Goal: Task Accomplishment & Management: Manage account settings

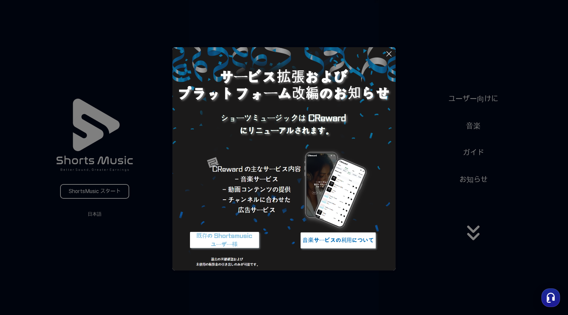
click at [389, 51] on icon at bounding box center [389, 54] width 8 height 8
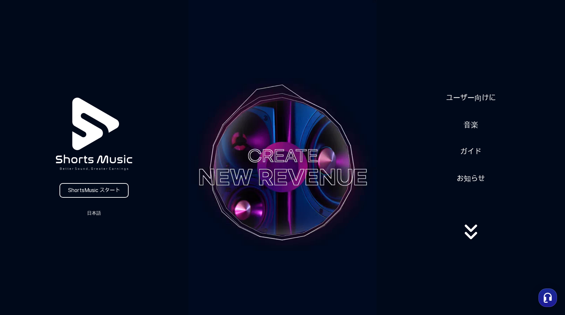
click at [472, 229] on icon at bounding box center [471, 232] width 43 height 27
click at [471, 238] on icon at bounding box center [471, 235] width 12 height 7
click at [299, 138] on video at bounding box center [282, 167] width 188 height 335
click at [298, 152] on video at bounding box center [282, 167] width 188 height 335
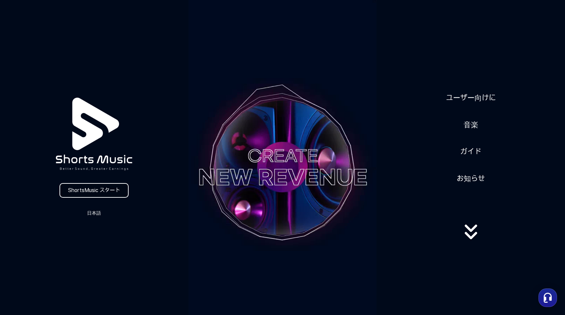
click at [108, 190] on link "ShortsMusic スタート" at bounding box center [94, 190] width 69 height 15
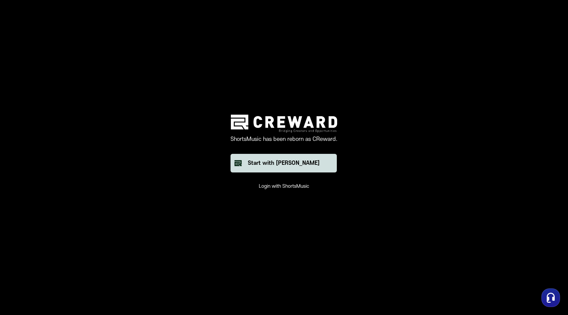
click at [276, 168] on button "Start with [PERSON_NAME]" at bounding box center [284, 163] width 106 height 19
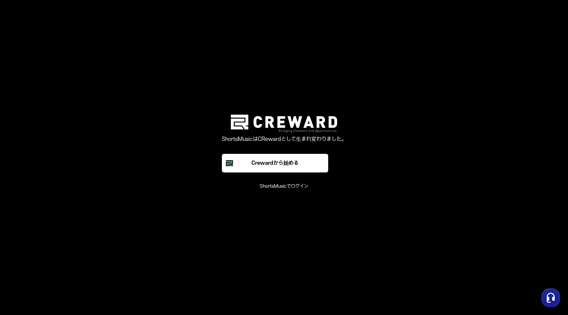
click at [286, 186] on font "ShortsMusicでログイン" at bounding box center [284, 187] width 49 height 6
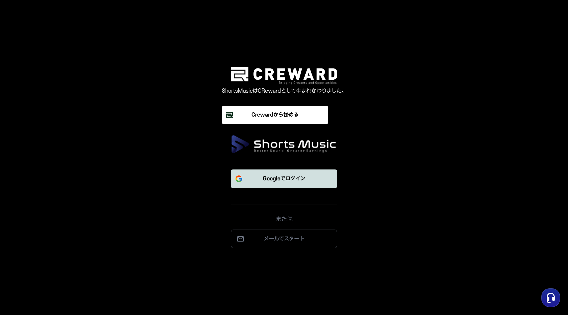
click at [276, 188] on button "Googleでログイン" at bounding box center [284, 179] width 106 height 19
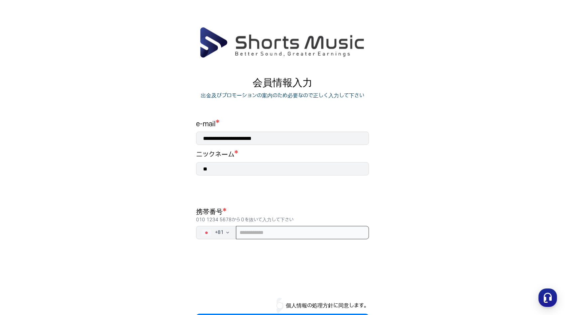
click at [296, 236] on input "tel" at bounding box center [302, 232] width 133 height 13
type input "*"
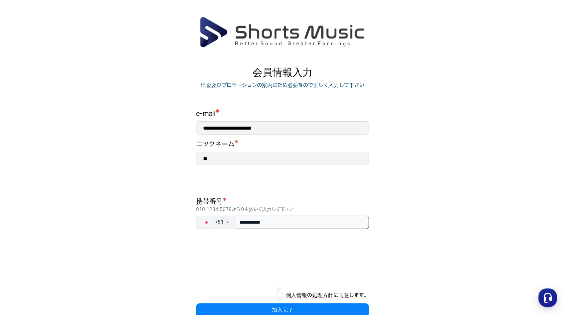
scroll to position [27, 0]
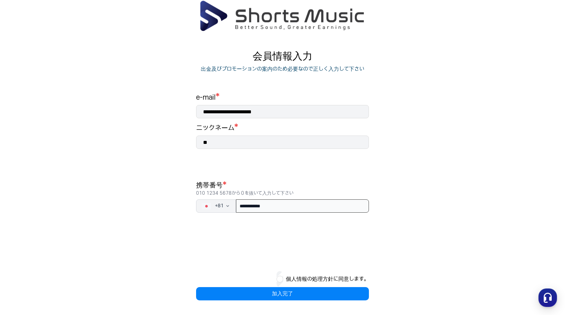
type input "**********"
click at [318, 277] on button "個人情報の処理方針に同意します。" at bounding box center [327, 279] width 83 height 8
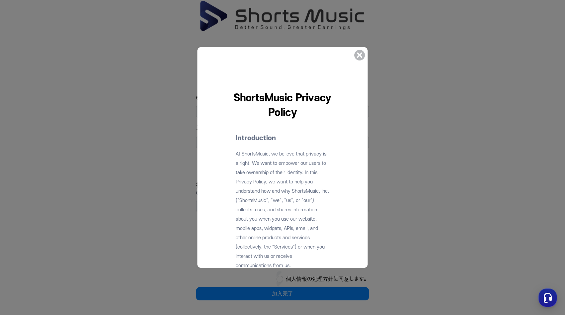
click at [362, 56] on icon at bounding box center [359, 55] width 11 height 11
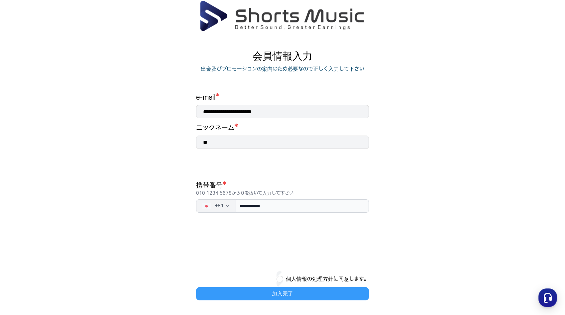
click at [283, 288] on button "加入完了" at bounding box center [282, 293] width 173 height 13
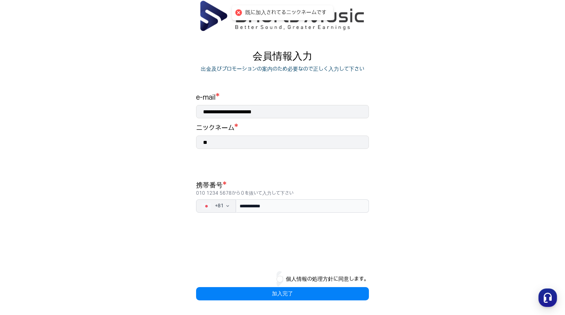
click at [248, 145] on input "**" at bounding box center [282, 142] width 173 height 13
type input "*"
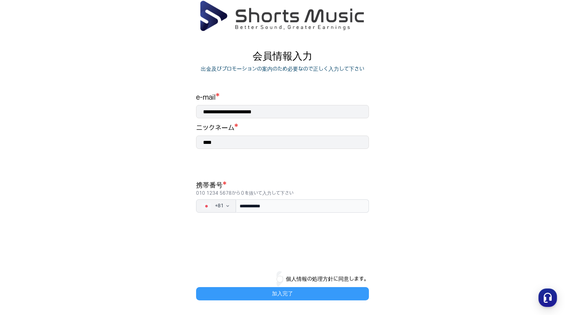
type input "****"
click at [293, 290] on button "加入完了" at bounding box center [282, 293] width 173 height 13
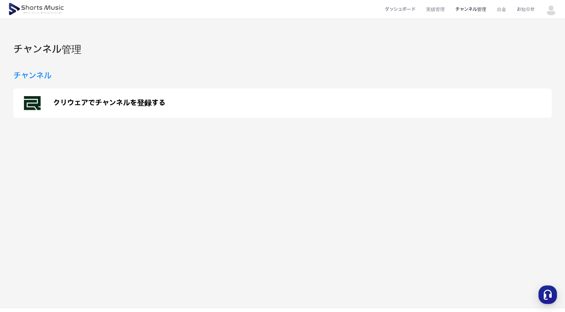
click at [149, 102] on p "クリウェアでチャンネルを登録する" at bounding box center [109, 103] width 112 height 8
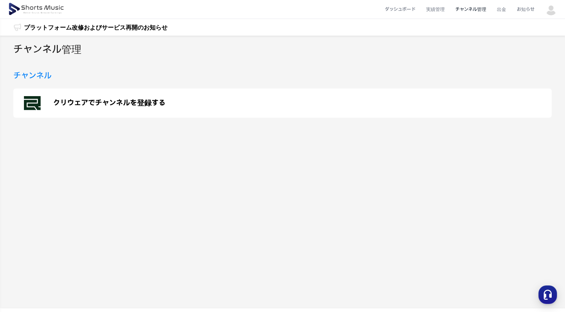
click at [483, 10] on li "チャンネル管理" at bounding box center [471, 10] width 42 height 18
click at [482, 10] on li "チャンネル管理" at bounding box center [471, 10] width 42 height 18
click at [68, 102] on p "クリウェアでチャンネルを登録する" at bounding box center [109, 103] width 112 height 8
click at [29, 77] on h3 "チャンネル" at bounding box center [32, 76] width 38 height 12
click at [461, 8] on li "チャンネル管理" at bounding box center [471, 10] width 42 height 18
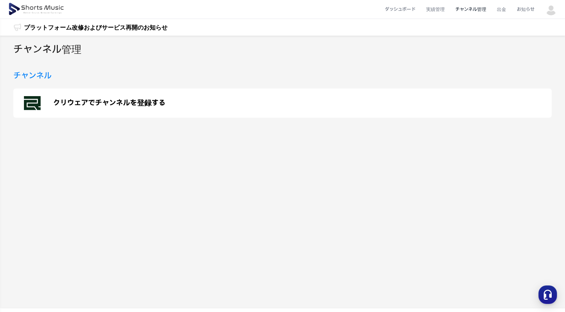
click at [461, 8] on li "チャンネル管理" at bounding box center [471, 10] width 42 height 18
click at [439, 9] on li "実績管理" at bounding box center [435, 10] width 29 height 18
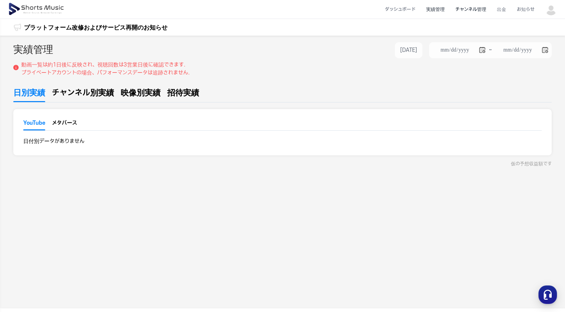
click at [463, 7] on li "チャンネル管理" at bounding box center [471, 10] width 42 height 18
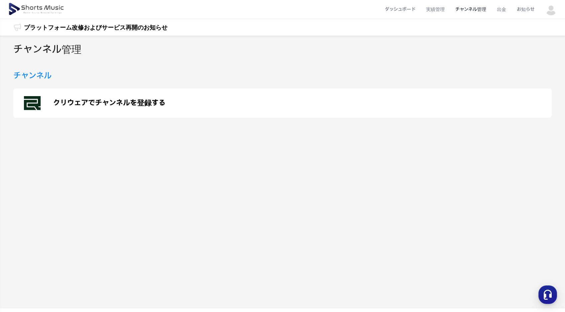
click at [463, 7] on li "チャンネル管理" at bounding box center [471, 10] width 42 height 18
click at [274, 108] on div "クリウェアでチャンネルを登録する" at bounding box center [282, 102] width 539 height 29
click at [62, 51] on h2 "チャンネル管理" at bounding box center [47, 49] width 68 height 15
click at [48, 9] on img at bounding box center [37, 9] width 58 height 19
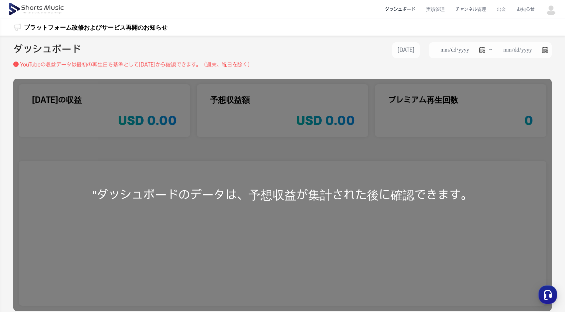
click at [355, 179] on div ""ダッシュボードのデータは、予想収益が集計された後に確認できます。" at bounding box center [282, 195] width 539 height 232
click at [305, 70] on div "**********" at bounding box center [282, 197] width 565 height 323
click at [458, 9] on li "チャンネル管理" at bounding box center [471, 10] width 42 height 18
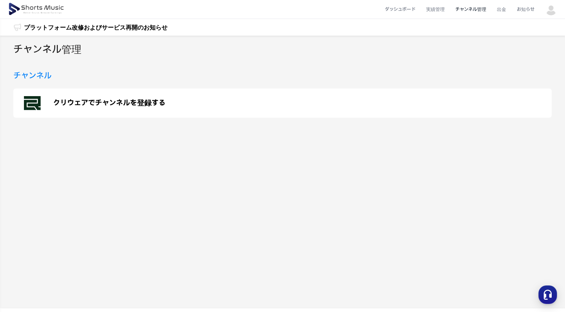
click at [35, 79] on h3 "チャンネル" at bounding box center [32, 76] width 38 height 12
click at [56, 106] on p "クリウェアでチャンネルを登録する" at bounding box center [109, 103] width 112 height 8
click at [120, 63] on div "チャンネル管理 チャンネル クリウェアでチャンネルを登録する" at bounding box center [282, 172] width 565 height 273
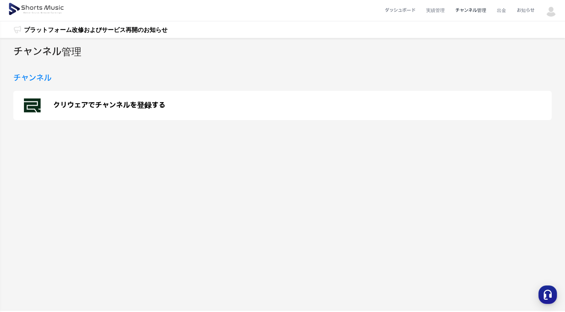
click at [46, 9] on img at bounding box center [37, 9] width 58 height 19
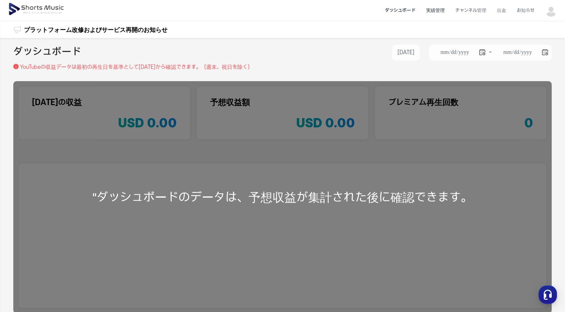
click at [441, 5] on li "実績管理" at bounding box center [435, 11] width 29 height 18
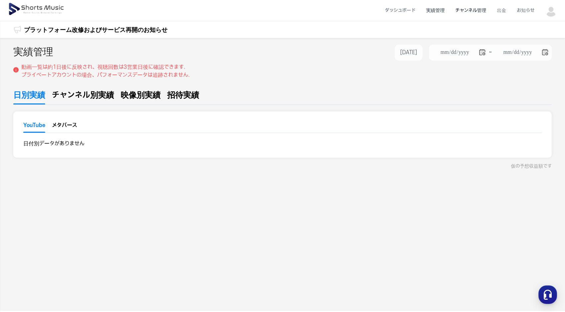
click at [476, 10] on li "チャンネル管理" at bounding box center [471, 11] width 42 height 18
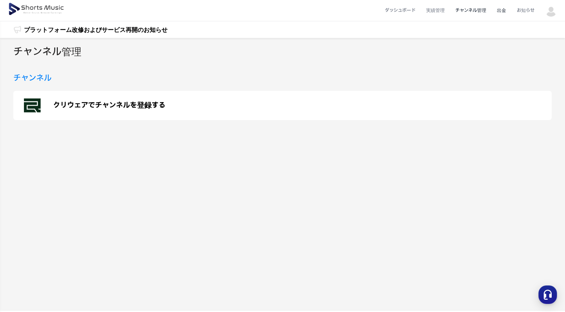
click at [504, 9] on li "出金" at bounding box center [502, 11] width 20 height 18
click at [528, 10] on li "お知らせ" at bounding box center [526, 11] width 28 height 18
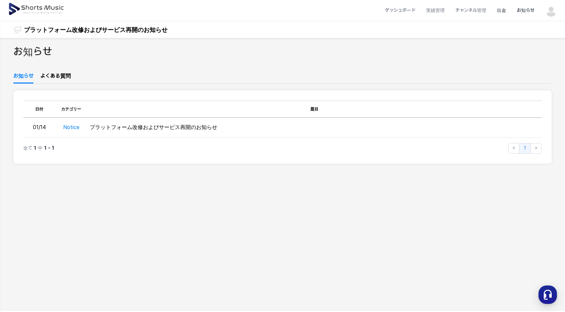
click at [508, 10] on li "出金" at bounding box center [502, 11] width 20 height 18
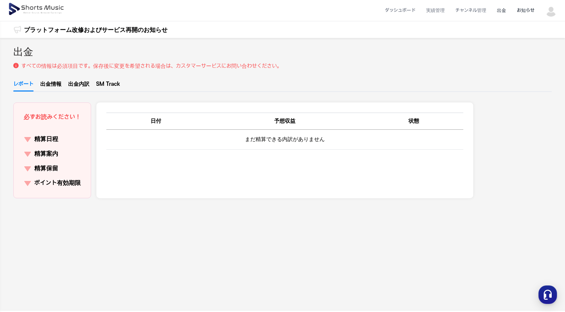
click at [524, 8] on li "お知らせ" at bounding box center [526, 11] width 28 height 18
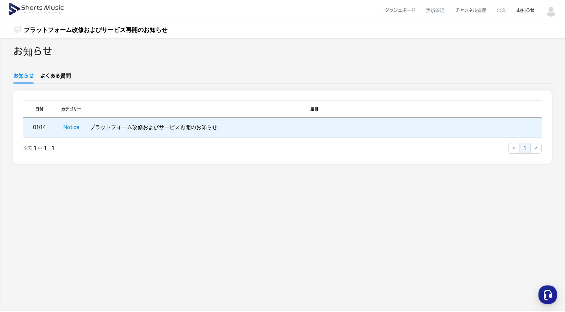
click at [57, 129] on td "Notice" at bounding box center [71, 128] width 32 height 20
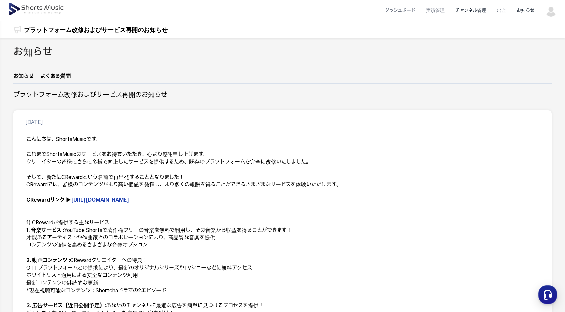
click at [471, 10] on li "チャンネル管理" at bounding box center [471, 11] width 42 height 18
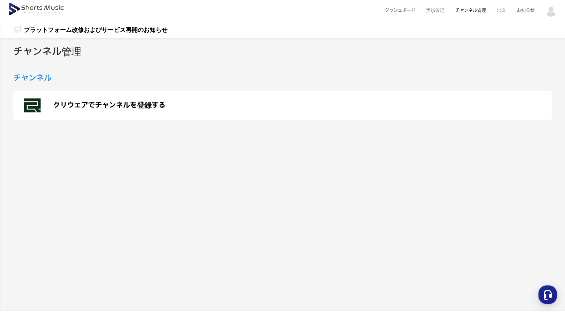
click at [454, 9] on li "チャンネル管理" at bounding box center [471, 11] width 42 height 18
click at [448, 10] on li "実績管理" at bounding box center [435, 11] width 29 height 18
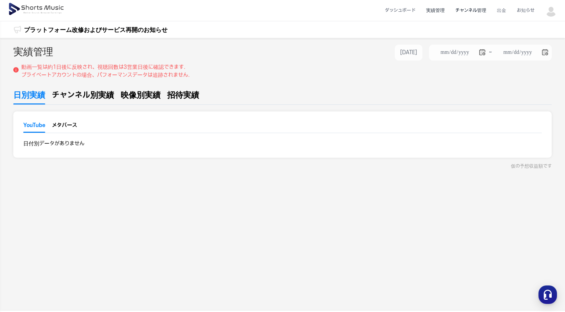
click at [477, 7] on li "チャンネル管理" at bounding box center [471, 11] width 42 height 18
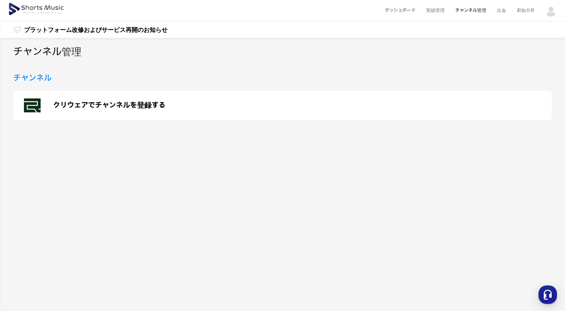
click at [154, 103] on p "クリウェアでチャンネルを登録する" at bounding box center [109, 105] width 112 height 8
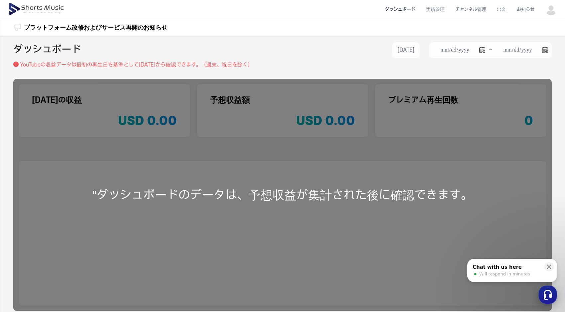
drag, startPoint x: 545, startPoint y: 291, endPoint x: 541, endPoint y: 290, distance: 4.3
click at [333, 290] on icon "button" at bounding box center [548, 295] width 12 height 12
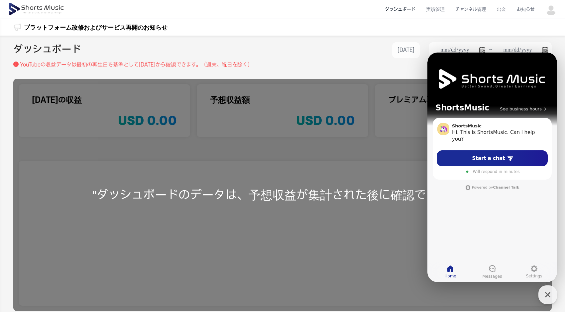
click at [333, 263] on div ""ダッシュボードのデータは、予想収益が集計された後に確認できます。" at bounding box center [282, 195] width 539 height 232
click at [333, 288] on div "button" at bounding box center [548, 294] width 19 height 19
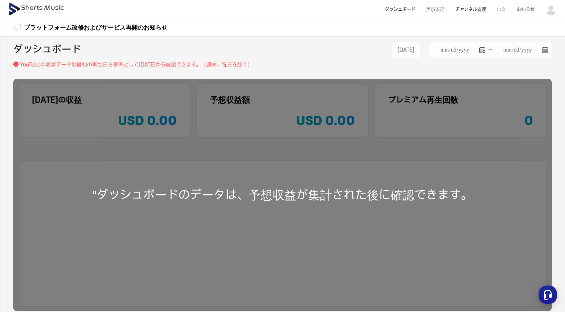
click at [333, 7] on li "チャンネル管理" at bounding box center [471, 10] width 42 height 18
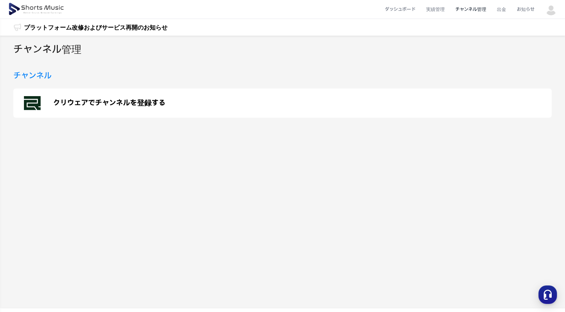
click at [42, 8] on img at bounding box center [37, 9] width 58 height 19
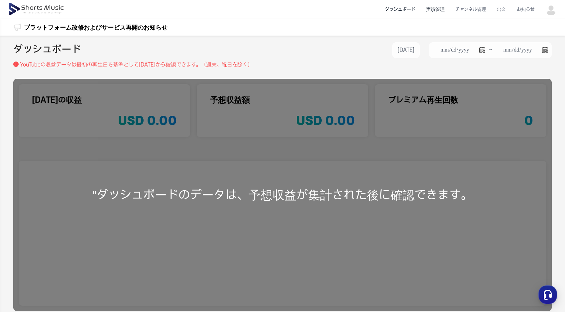
click at [333, 7] on li "実績管理" at bounding box center [435, 10] width 29 height 18
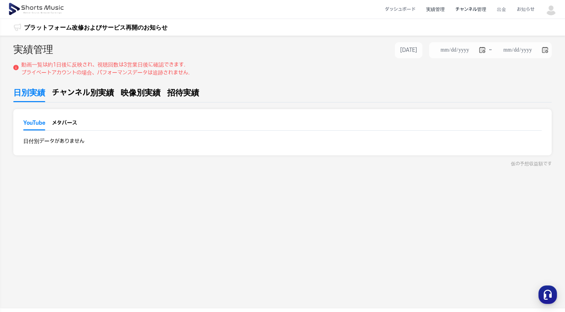
click at [333, 6] on li "チャンネル管理" at bounding box center [471, 10] width 42 height 18
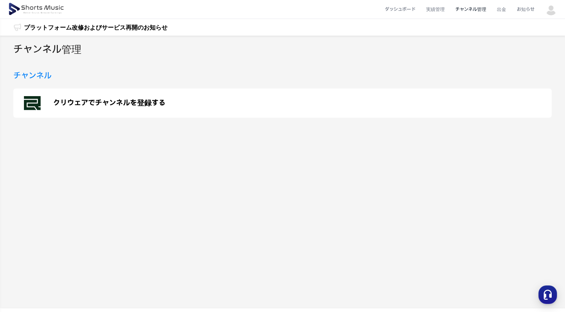
click at [333, 79] on div "チャンネル" at bounding box center [282, 76] width 539 height 12
click at [333, 106] on div "クリウェアでチャンネルを登録する" at bounding box center [282, 102] width 539 height 29
click at [333, 9] on li "お知らせ" at bounding box center [526, 10] width 28 height 18
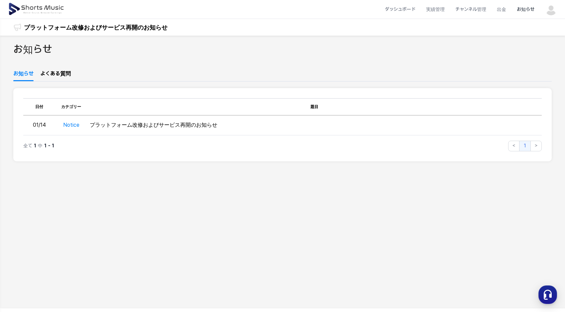
click at [333, 7] on img at bounding box center [551, 9] width 12 height 12
click at [333, 54] on link "カスタマーサポート" at bounding box center [527, 51] width 53 height 12
click at [333, 41] on link "マイページ" at bounding box center [527, 39] width 53 height 12
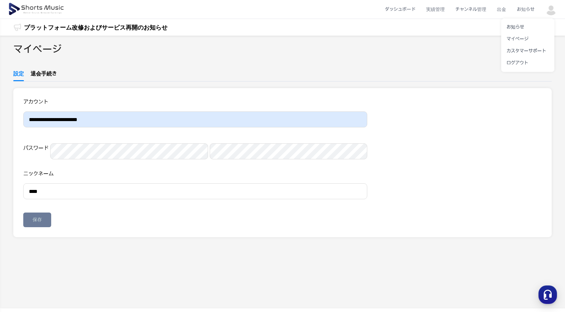
click at [50, 74] on button at bounding box center [282, 156] width 565 height 312
click at [53, 75] on link "退会手続き" at bounding box center [44, 75] width 26 height 11
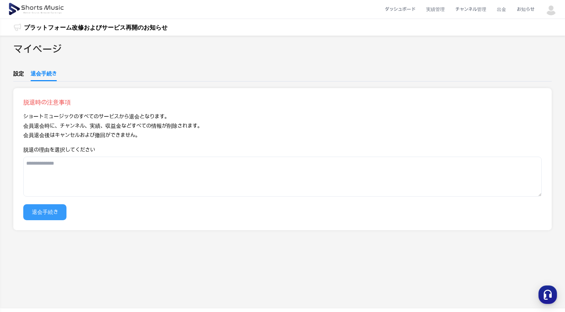
click at [41, 207] on button "退会手続き" at bounding box center [44, 212] width 43 height 16
click at [67, 176] on textarea "脱退の理由を選択してください" at bounding box center [282, 177] width 519 height 40
type textarea "*****"
click at [61, 208] on button "退会手続き" at bounding box center [44, 212] width 43 height 16
